Goal: Information Seeking & Learning: Learn about a topic

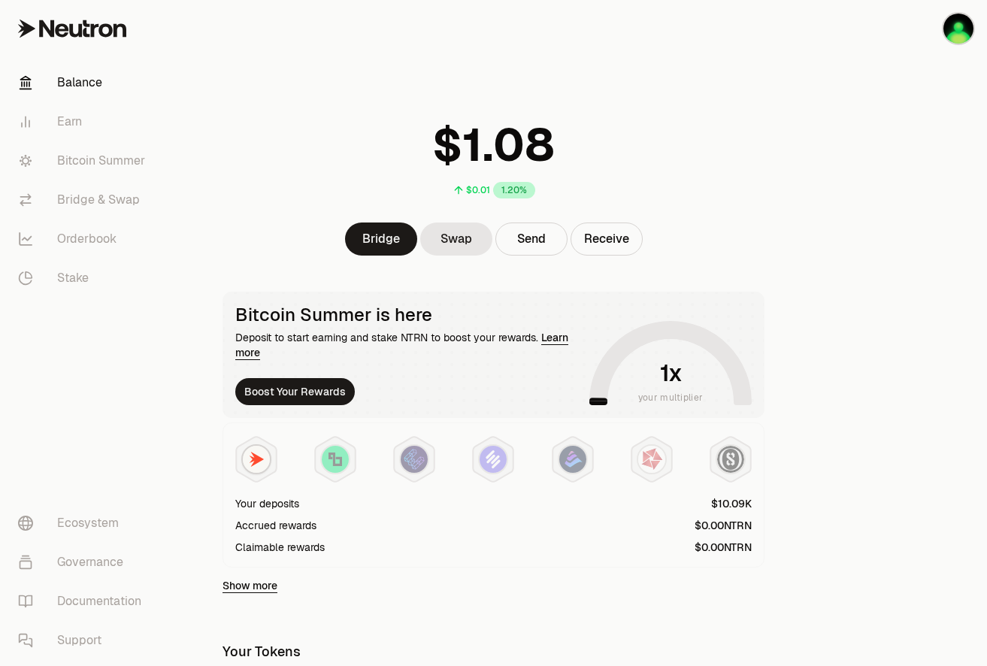
click at [261, 361] on div "Bitcoin Summer is here Deposit to start earning and stake NTRN to boost your re…" at bounding box center [409, 354] width 348 height 101
click at [259, 358] on link "Learn more" at bounding box center [401, 345] width 333 height 29
click at [315, 394] on button "Boost Your Rewards" at bounding box center [294, 391] width 119 height 27
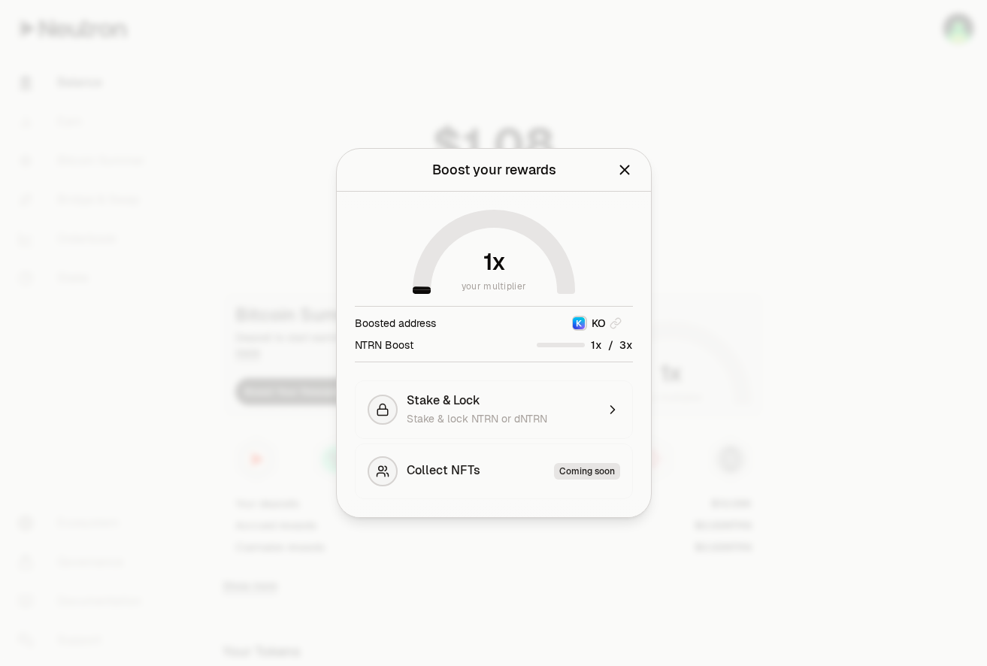
click at [625, 167] on icon "Close" at bounding box center [624, 170] width 17 height 17
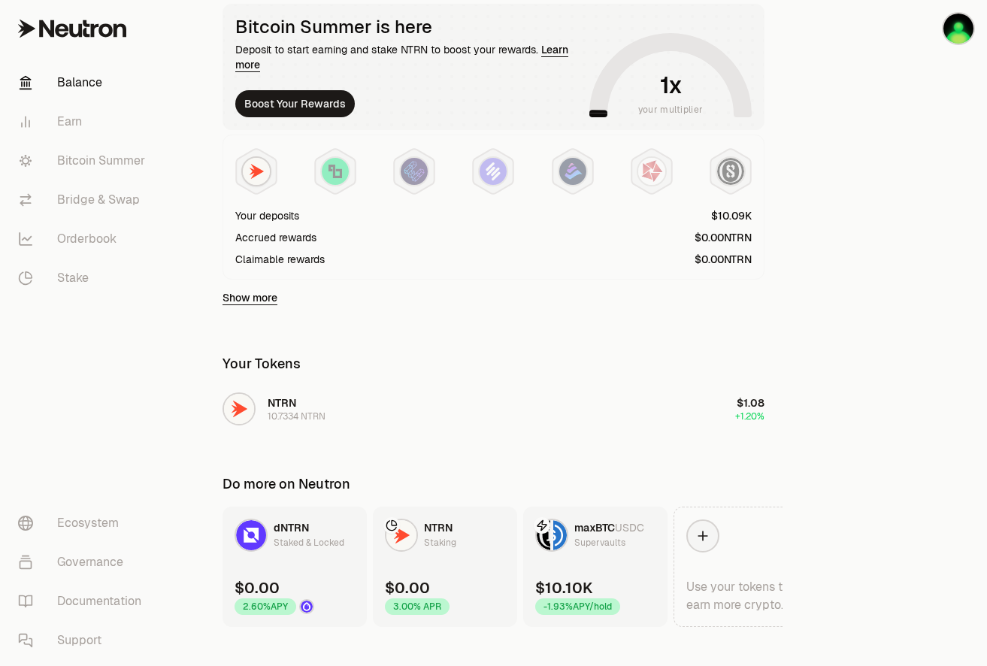
scroll to position [301, 0]
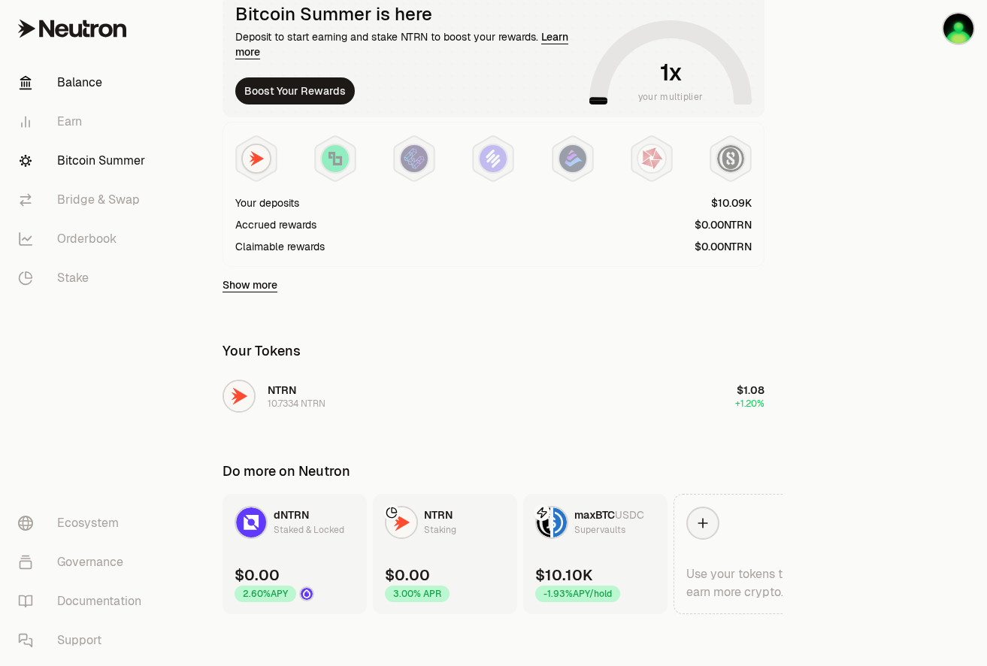
click at [105, 163] on link "Bitcoin Summer" at bounding box center [84, 160] width 156 height 39
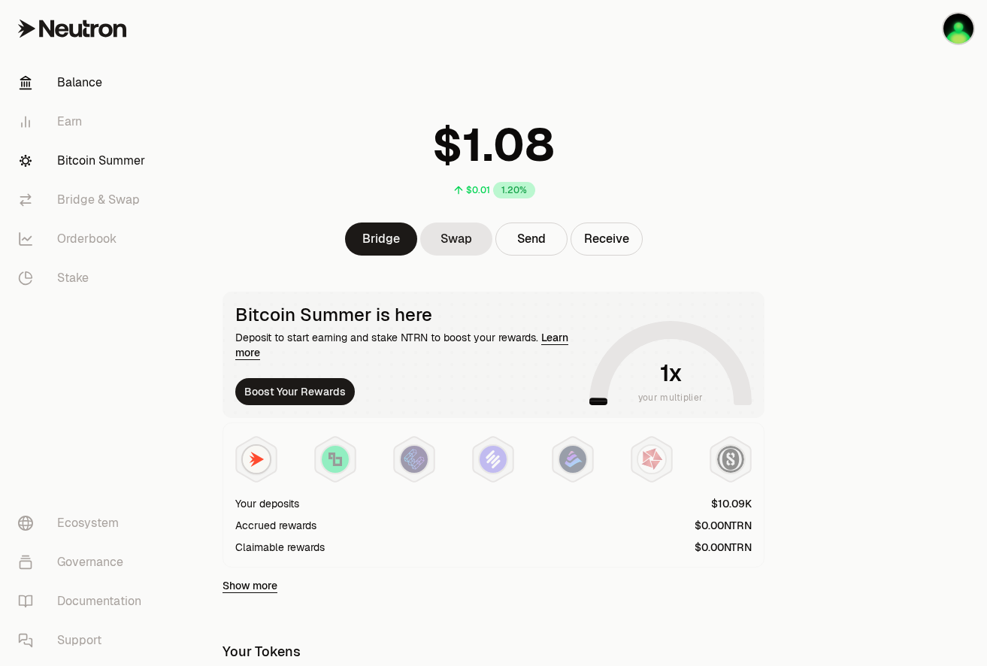
click at [92, 159] on link "Bitcoin Summer" at bounding box center [84, 160] width 156 height 39
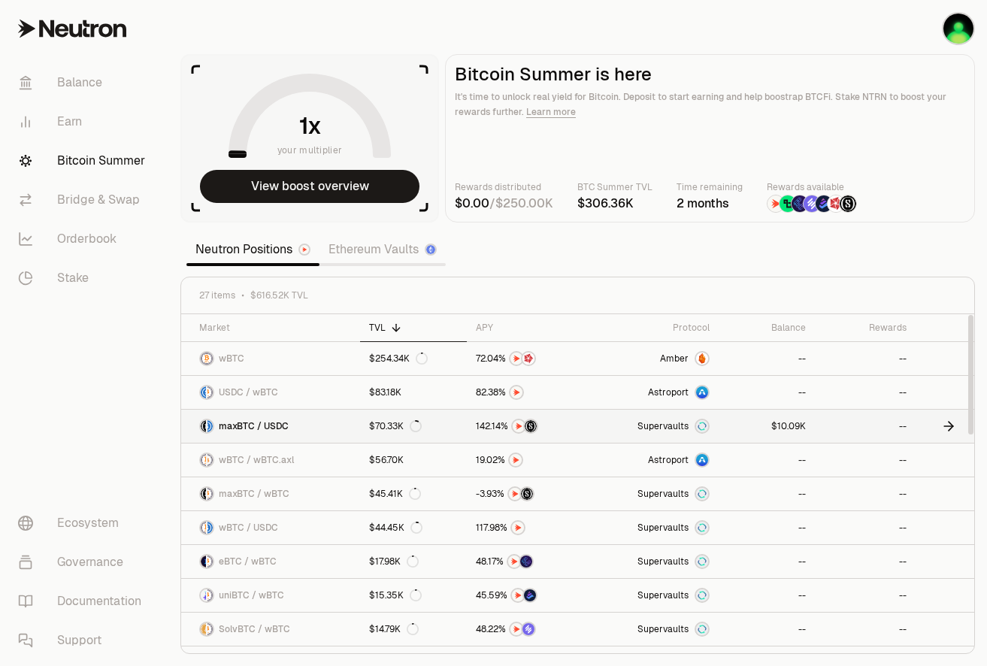
click at [702, 422] on img at bounding box center [702, 426] width 12 height 12
